Goal: Obtain resource: Obtain resource

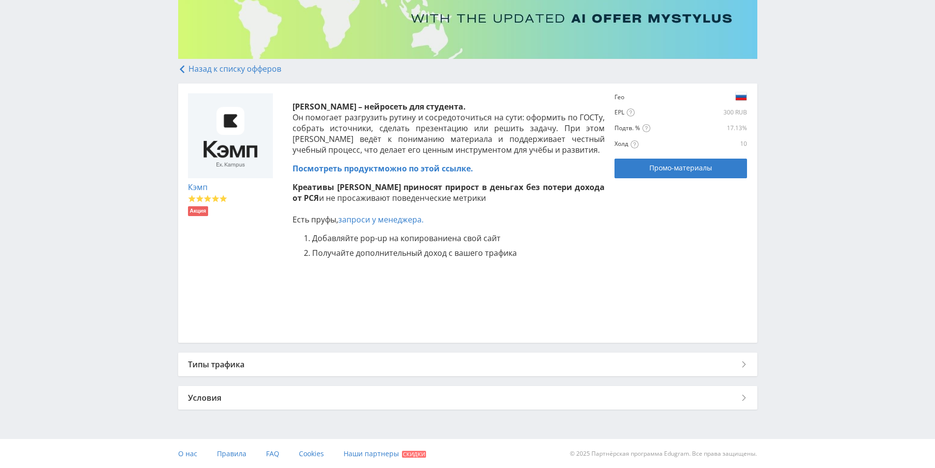
scroll to position [137, 0]
click at [659, 164] on span "Промо-материалы" at bounding box center [680, 167] width 63 height 8
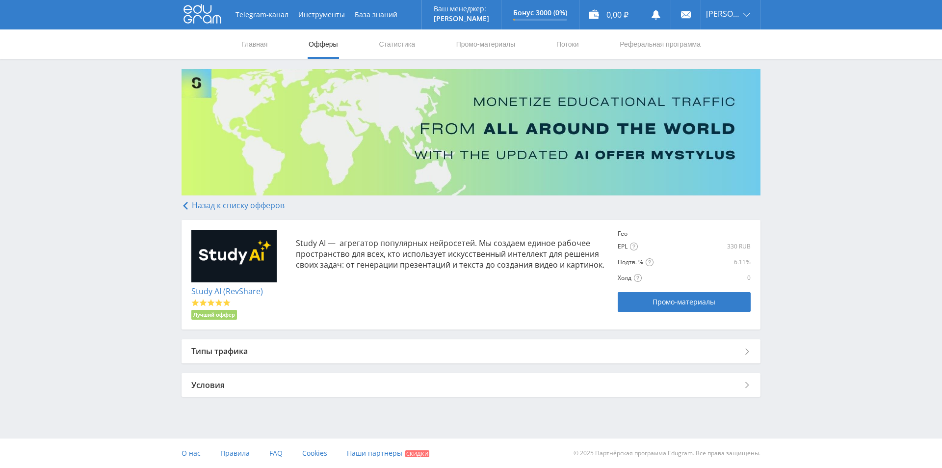
click at [735, 287] on div "Гео EPL EPL (earn per lead) - средний заработок с лида 330 RUB Подтв. % 6.11% 0" at bounding box center [684, 271] width 132 height 82
click at [714, 301] on span "Промо-материалы" at bounding box center [684, 302] width 63 height 8
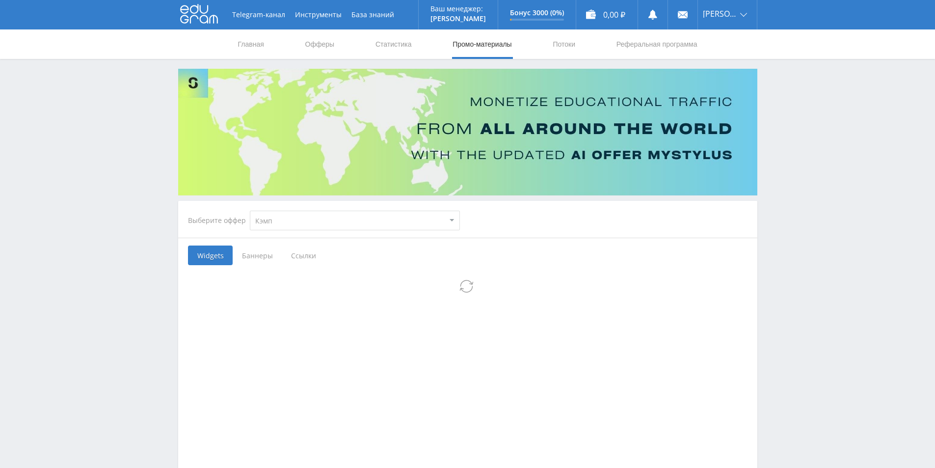
select select "340"
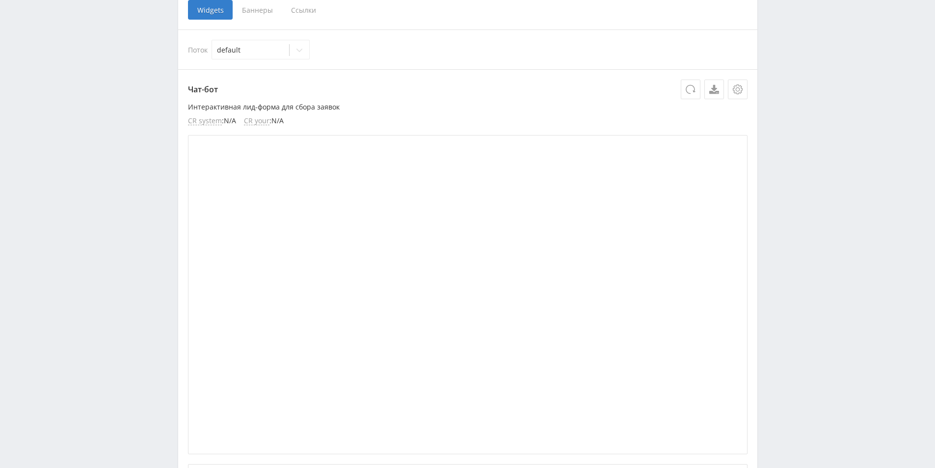
click at [301, 15] on span "Ссылки" at bounding box center [304, 10] width 44 height 20
click at [0, 0] on input "Ссылки" at bounding box center [0, 0] width 0 height 0
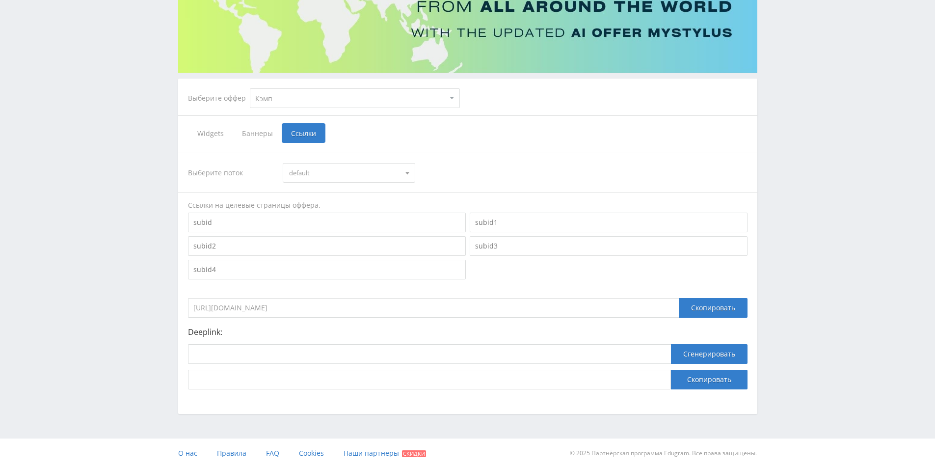
scroll to position [122, 0]
click at [341, 313] on input "https://eduforms.org?rid=6116cf7d495b45aa" at bounding box center [433, 308] width 491 height 20
click at [716, 302] on div "Скопировать" at bounding box center [713, 308] width 69 height 20
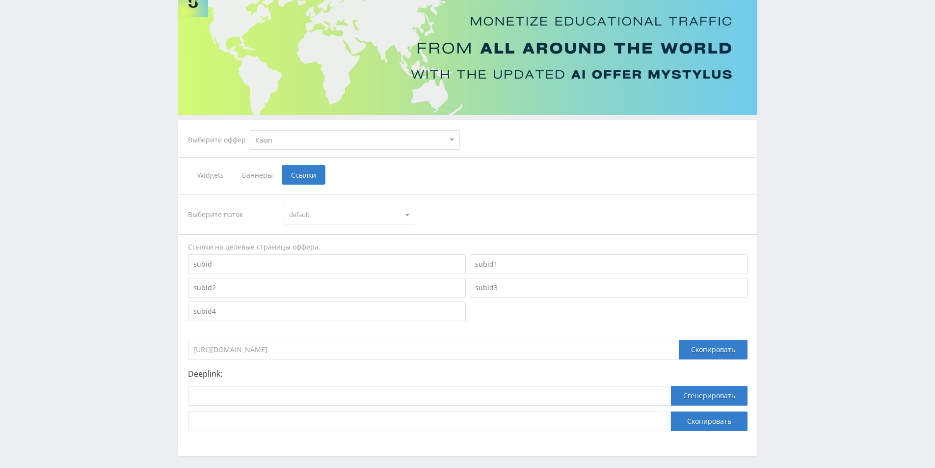
scroll to position [24, 0]
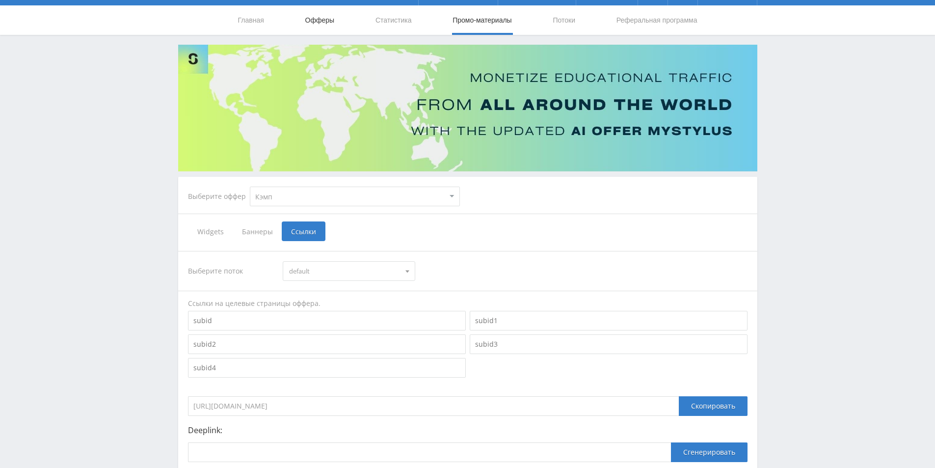
click at [321, 25] on link "Офферы" at bounding box center [319, 19] width 31 height 29
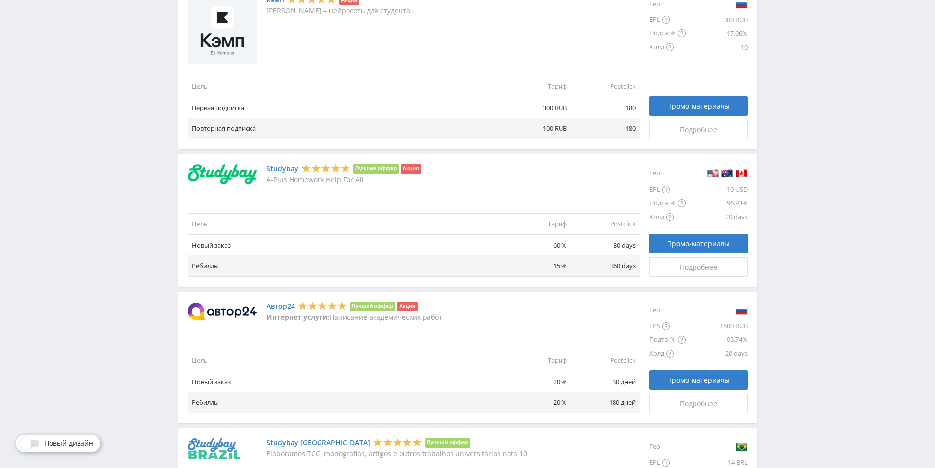
scroll to position [589, 0]
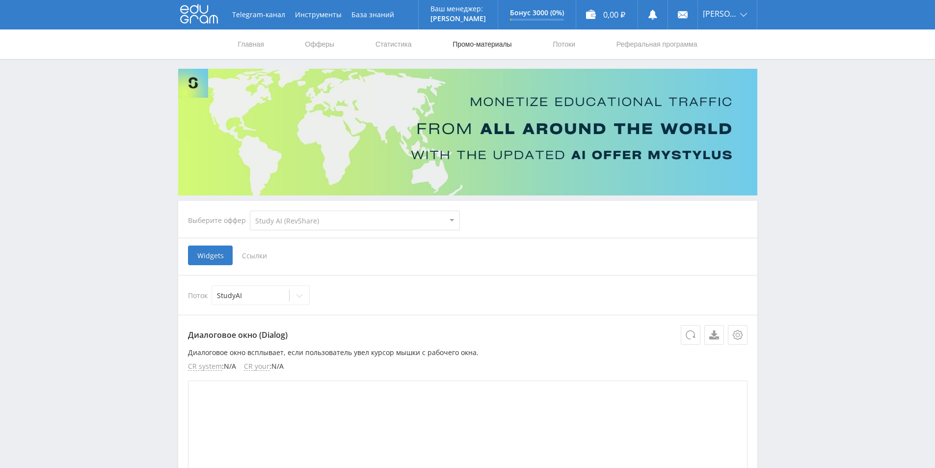
select select "376"
click at [252, 251] on span "Ссылки" at bounding box center [255, 255] width 44 height 20
click at [0, 0] on input "Ссылки" at bounding box center [0, 0] width 0 height 0
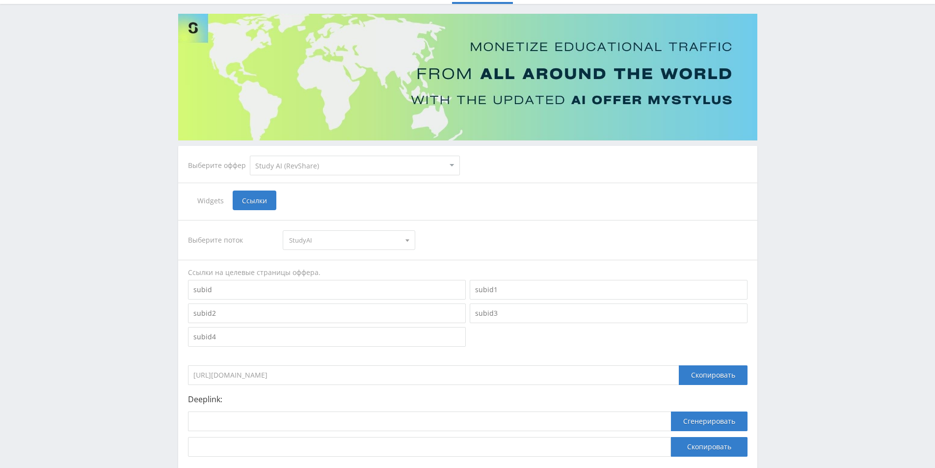
scroll to position [98, 0]
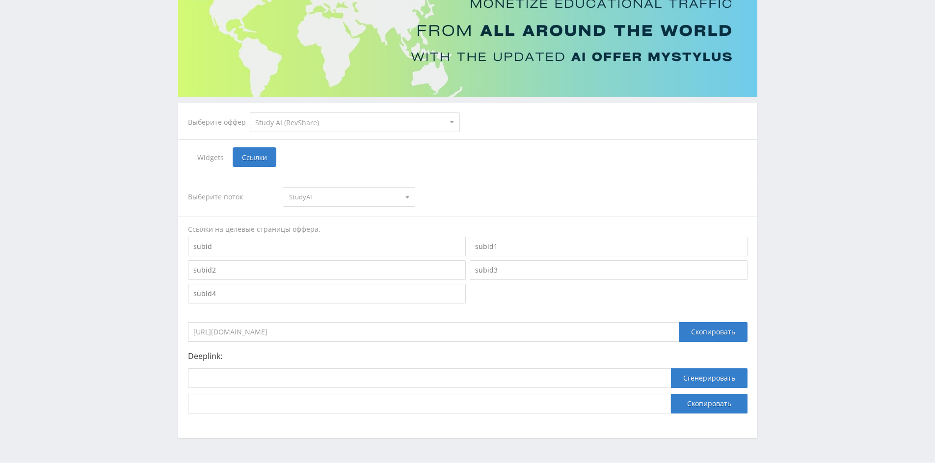
drag, startPoint x: 353, startPoint y: 333, endPoint x: 190, endPoint y: 351, distance: 164.4
click at [190, 351] on div "Выберите поток [GEOGRAPHIC_DATA] [GEOGRAPHIC_DATA] default Ссылки на целевые ст…" at bounding box center [467, 295] width 559 height 236
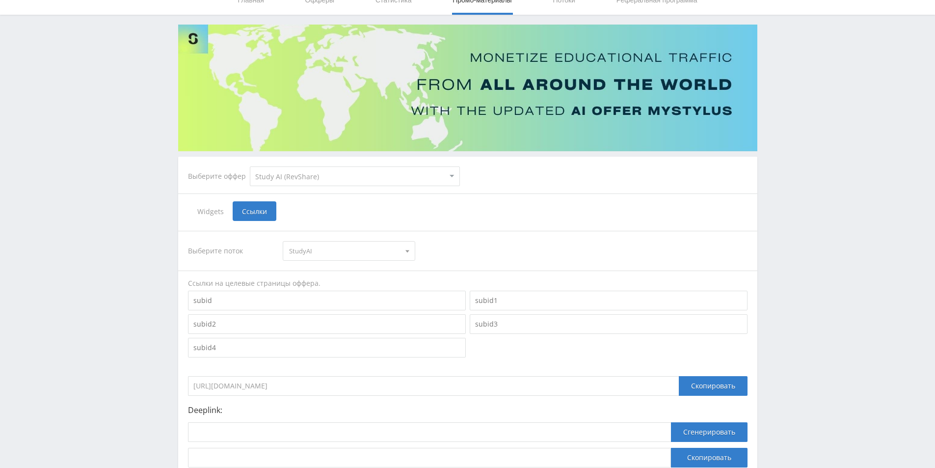
scroll to position [0, 0]
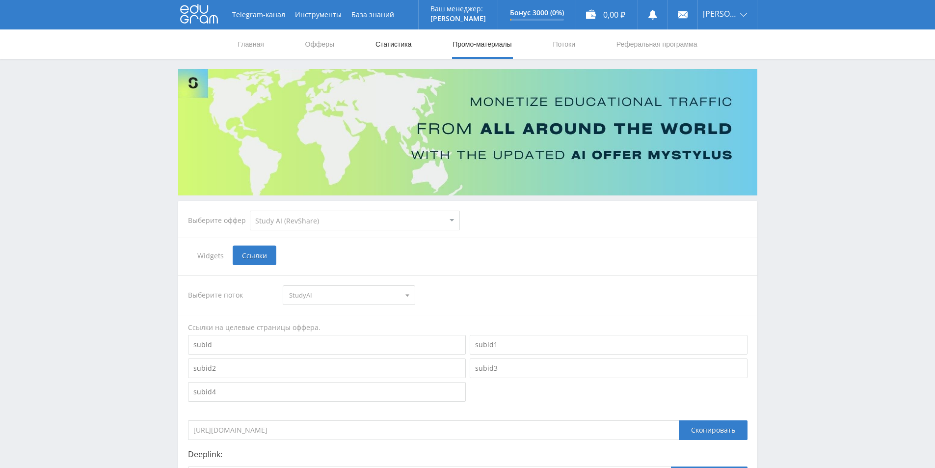
click at [388, 44] on link "Статистика" at bounding box center [393, 43] width 38 height 29
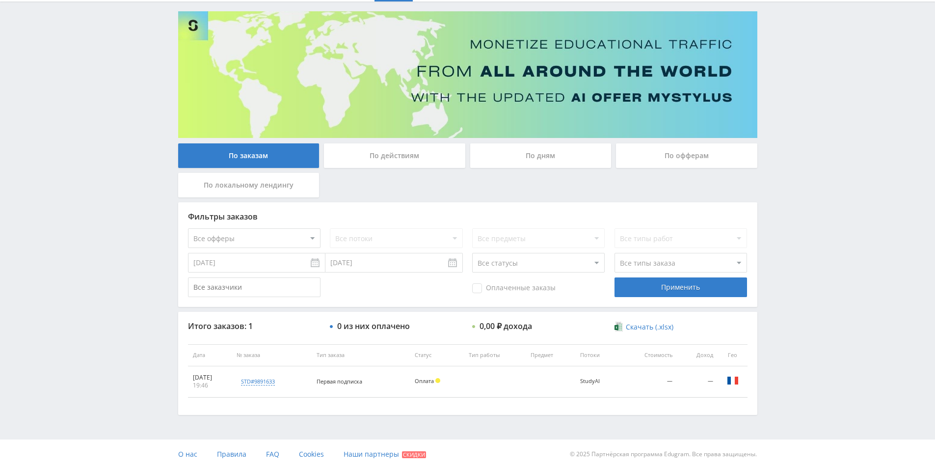
scroll to position [58, 0]
